Goal: Check status

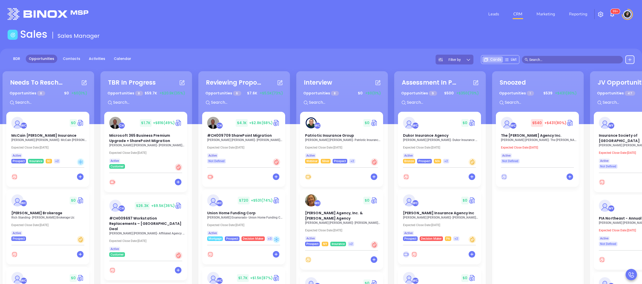
drag, startPoint x: 577, startPoint y: 63, endPoint x: 579, endPoint y: 61, distance: 2.7
click at [579, 61] on span at bounding box center [572, 60] width 101 height 8
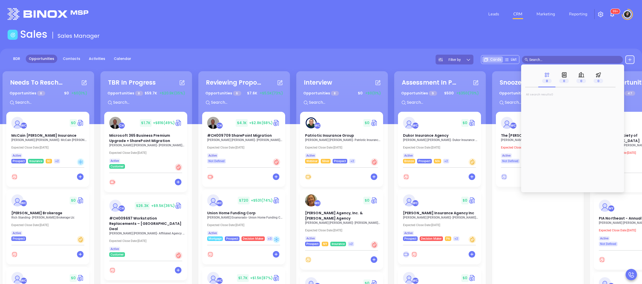
click at [579, 61] on input "text" at bounding box center [574, 60] width 91 height 6
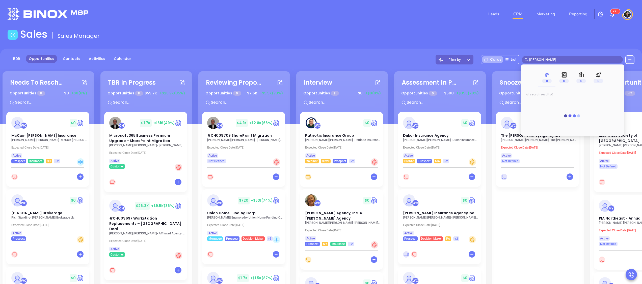
type input "[PERSON_NAME]"
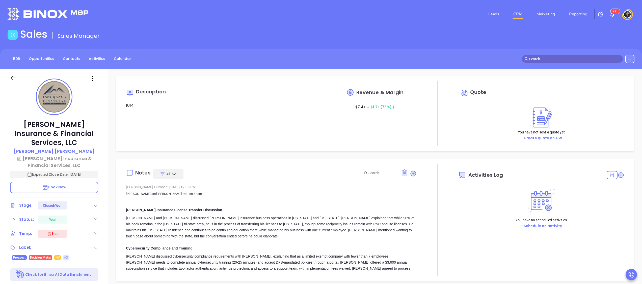
type input "[DATE]"
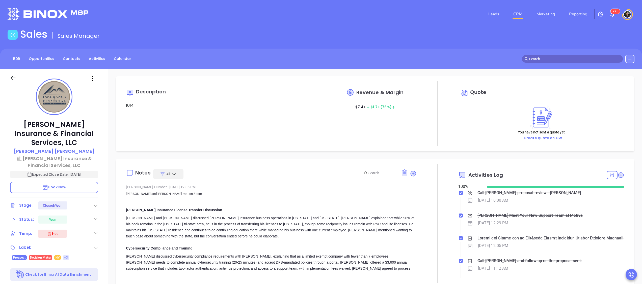
scroll to position [132, 0]
type input "[PERSON_NAME]"
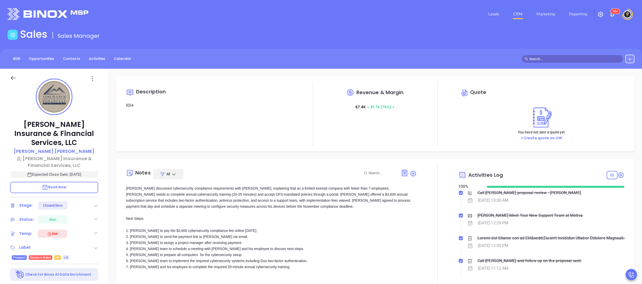
scroll to position [101, 0]
